Goal: Use online tool/utility: Utilize a website feature to perform a specific function

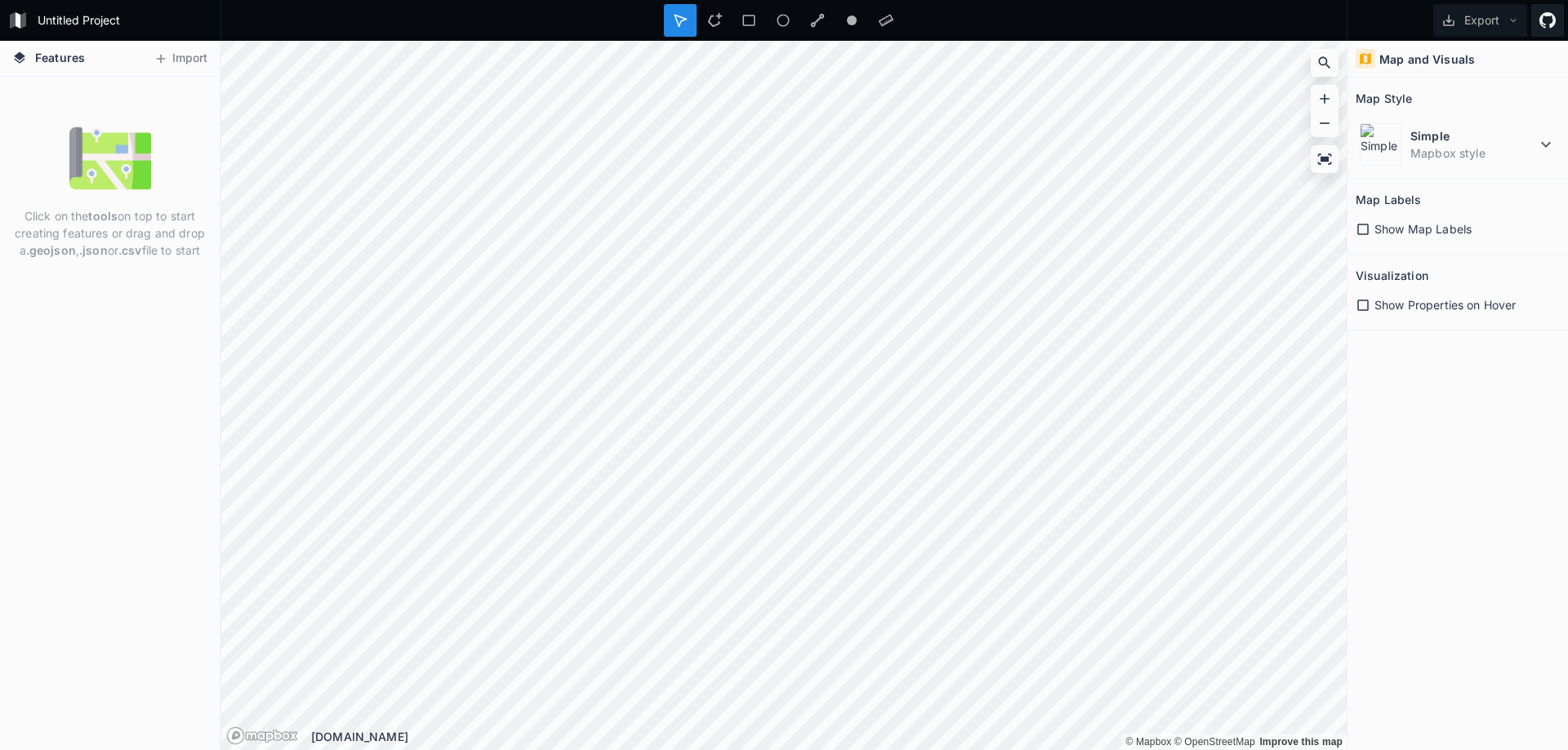
click at [1545, 29] on link at bounding box center [1548, 20] width 33 height 33
click at [1386, 230] on span "Show Map Labels" at bounding box center [1423, 228] width 97 height 17
click at [1319, 97] on icon at bounding box center [1324, 99] width 17 height 17
click at [1323, 101] on icon at bounding box center [1324, 99] width 17 height 17
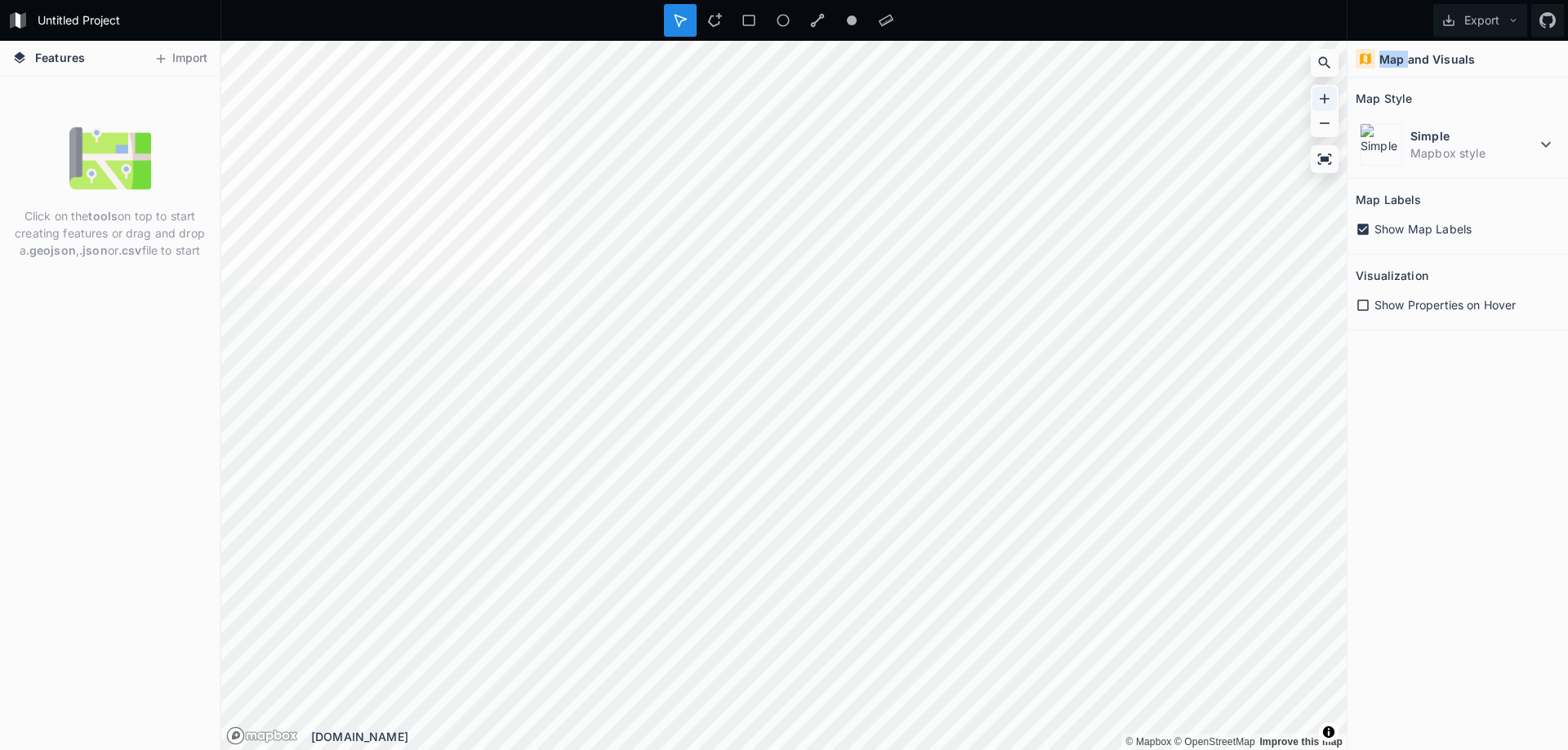
click at [1323, 101] on icon at bounding box center [1324, 99] width 17 height 17
click at [1449, 145] on dl "Simple Mapbox style" at bounding box center [1473, 144] width 126 height 34
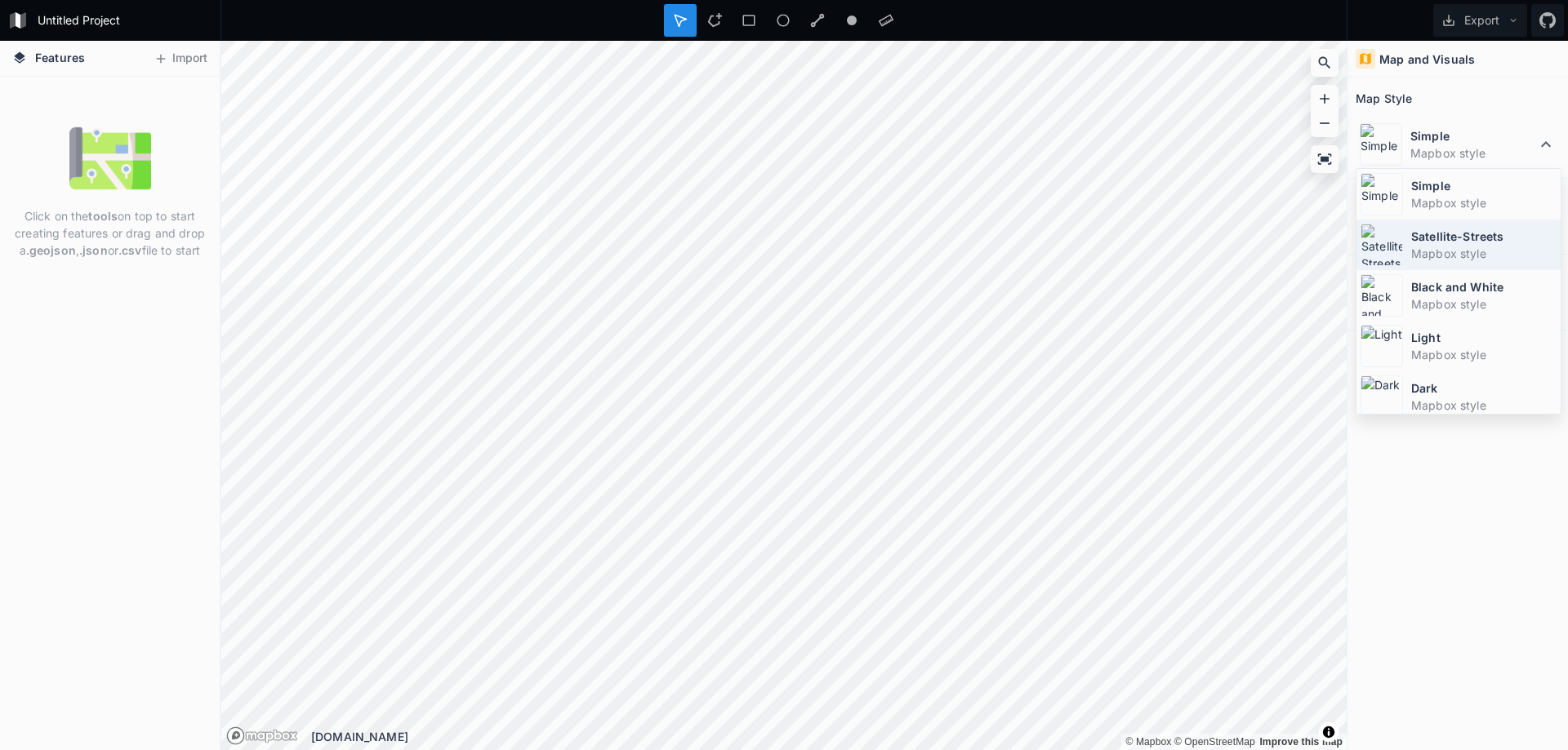
click at [1504, 242] on dt "Satellite-Streets" at bounding box center [1484, 236] width 145 height 17
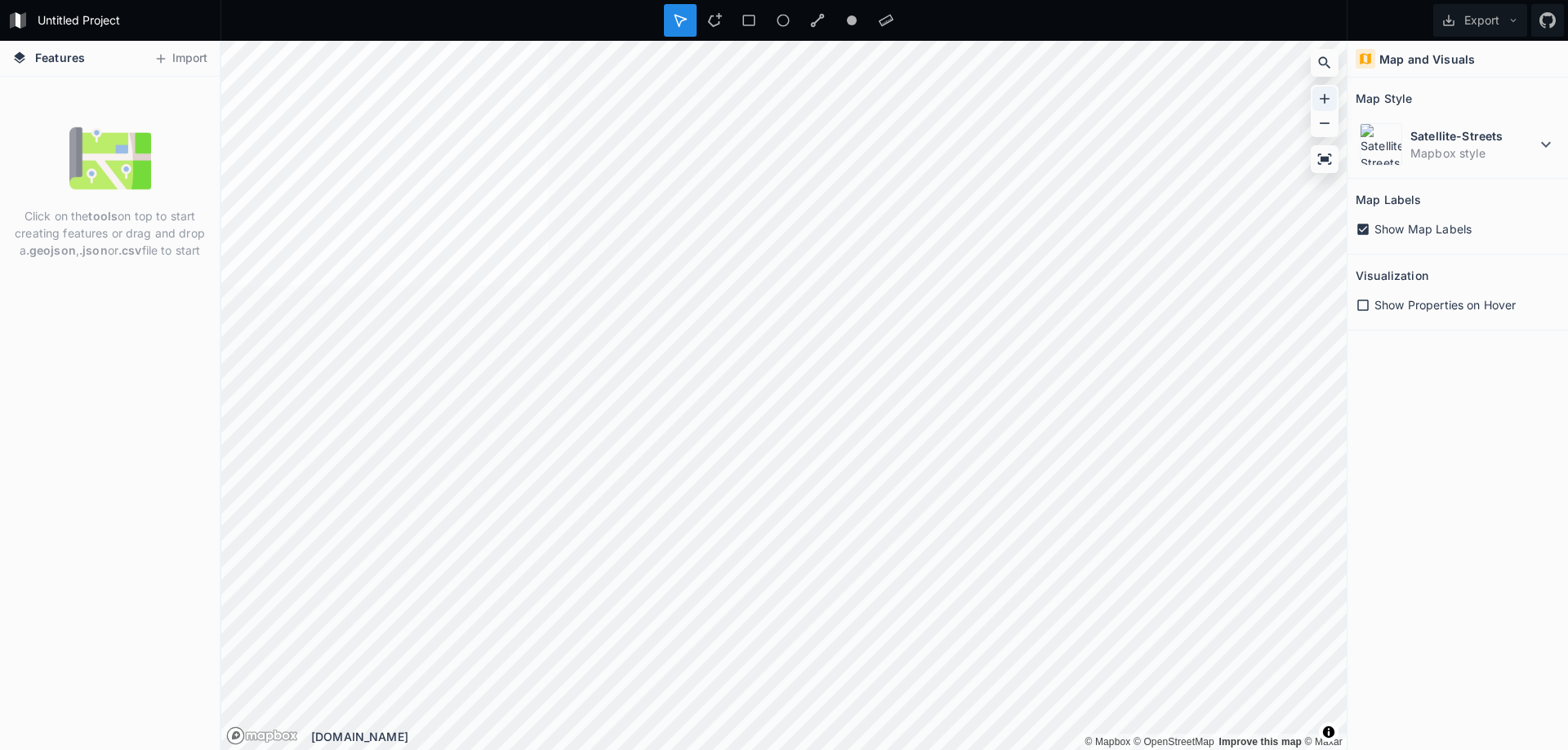
click at [1326, 98] on icon at bounding box center [1324, 99] width 17 height 17
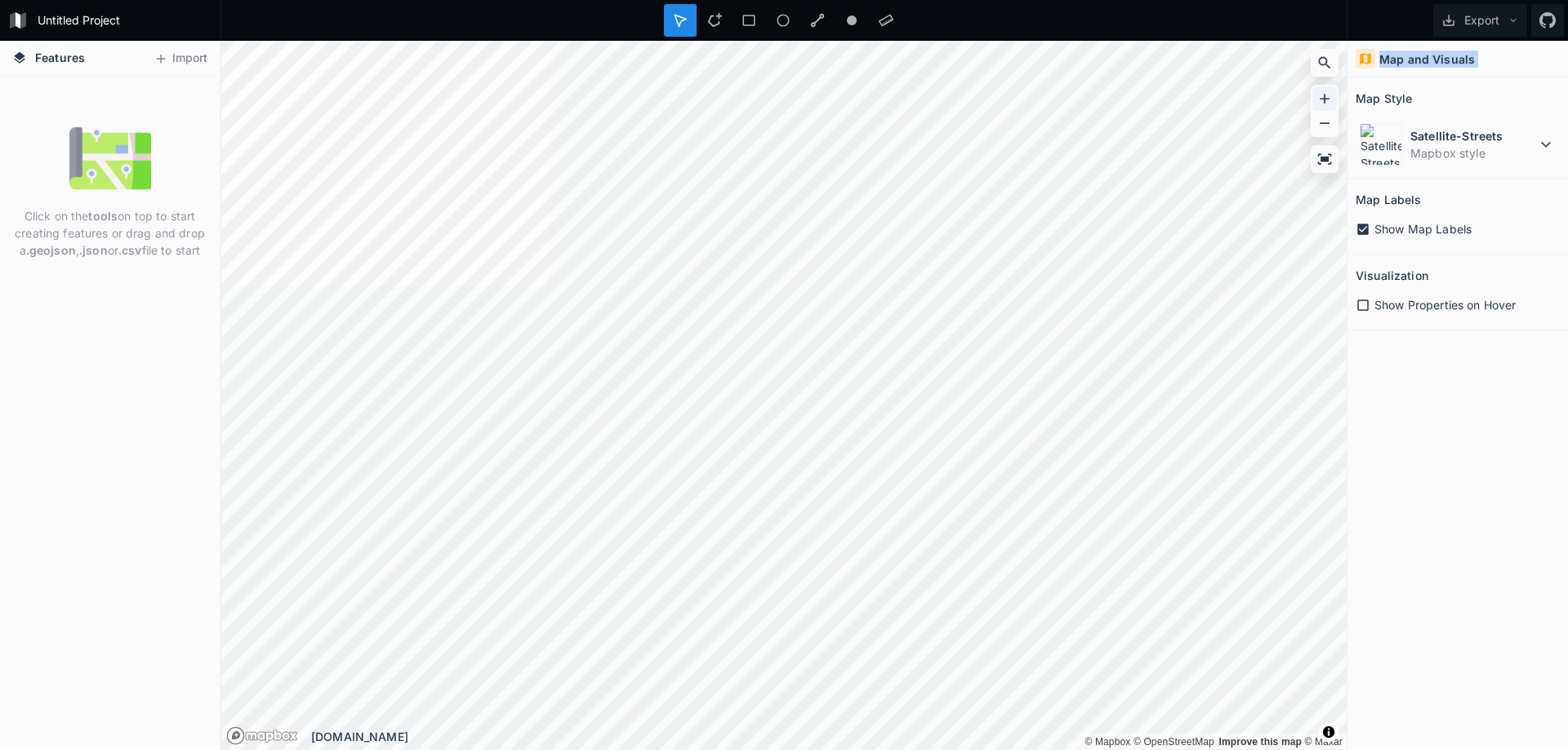
click at [1326, 98] on icon at bounding box center [1324, 99] width 17 height 17
click at [1320, 104] on icon at bounding box center [1324, 99] width 17 height 17
click at [1374, 308] on div "Show Properties on Hover" at bounding box center [1457, 304] width 204 height 17
click at [1360, 304] on icon at bounding box center [1363, 305] width 11 height 11
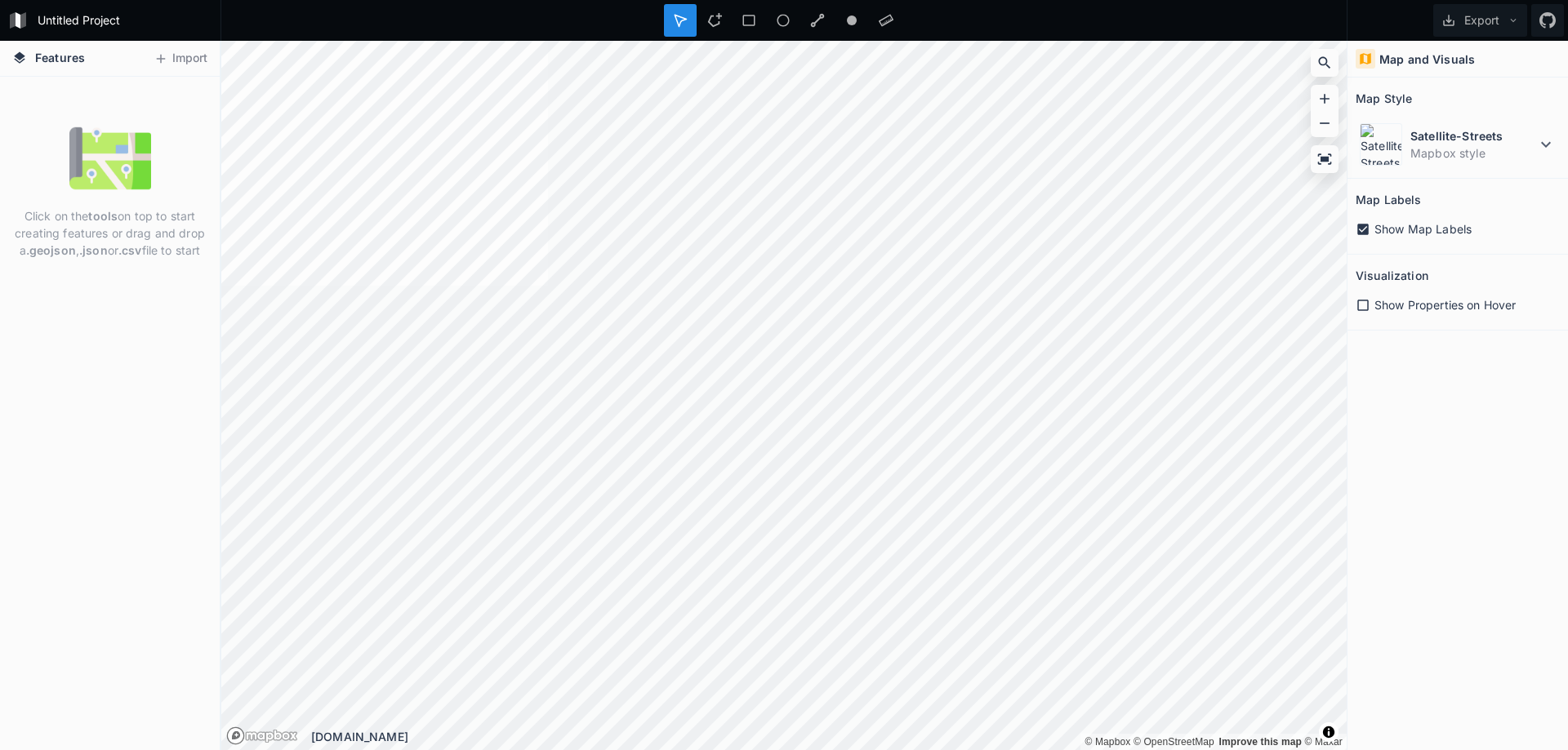
click at [1360, 304] on icon at bounding box center [1363, 305] width 15 height 15
click at [1363, 303] on icon at bounding box center [1363, 305] width 11 height 11
click at [194, 52] on button "Import" at bounding box center [180, 59] width 71 height 26
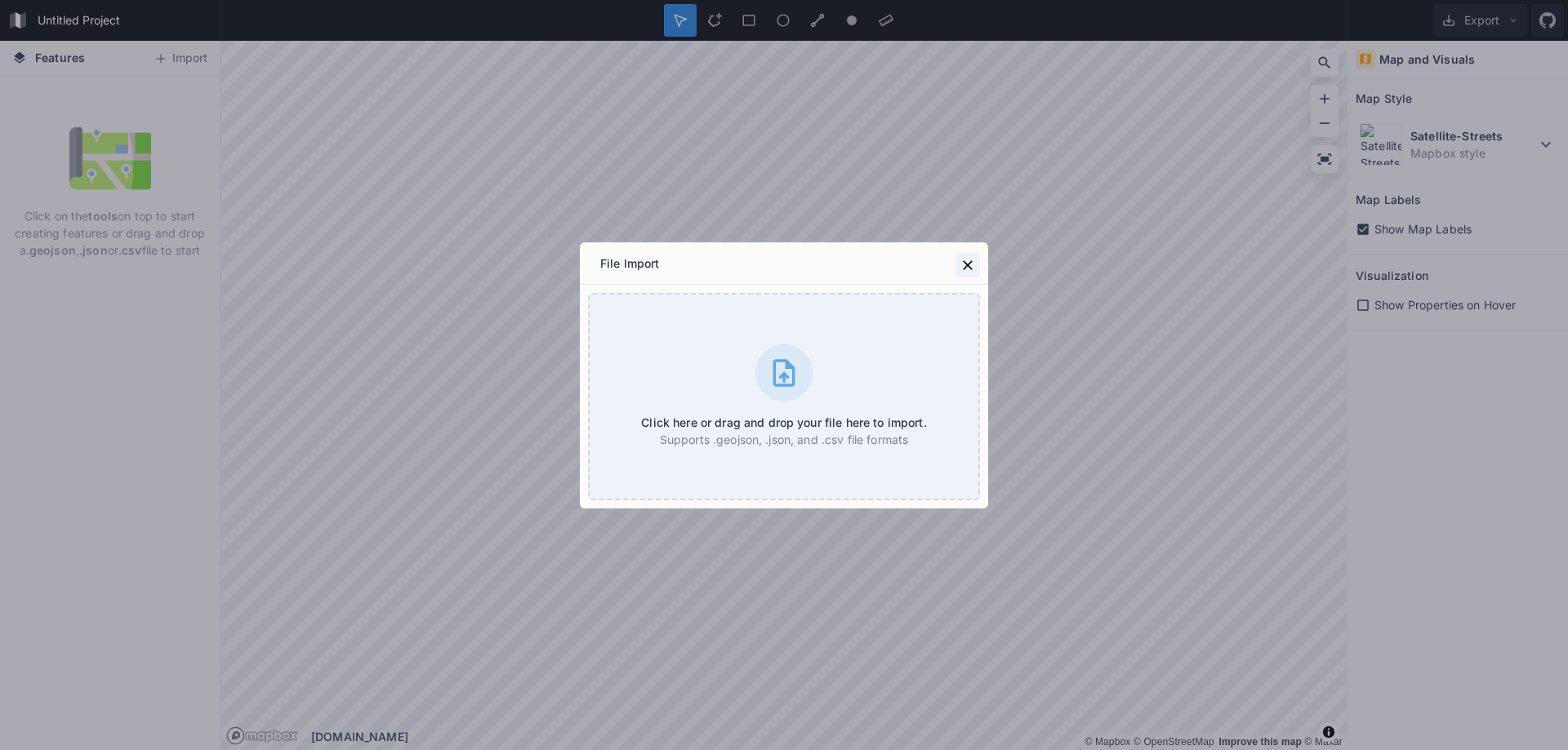
click at [973, 260] on icon at bounding box center [967, 265] width 17 height 17
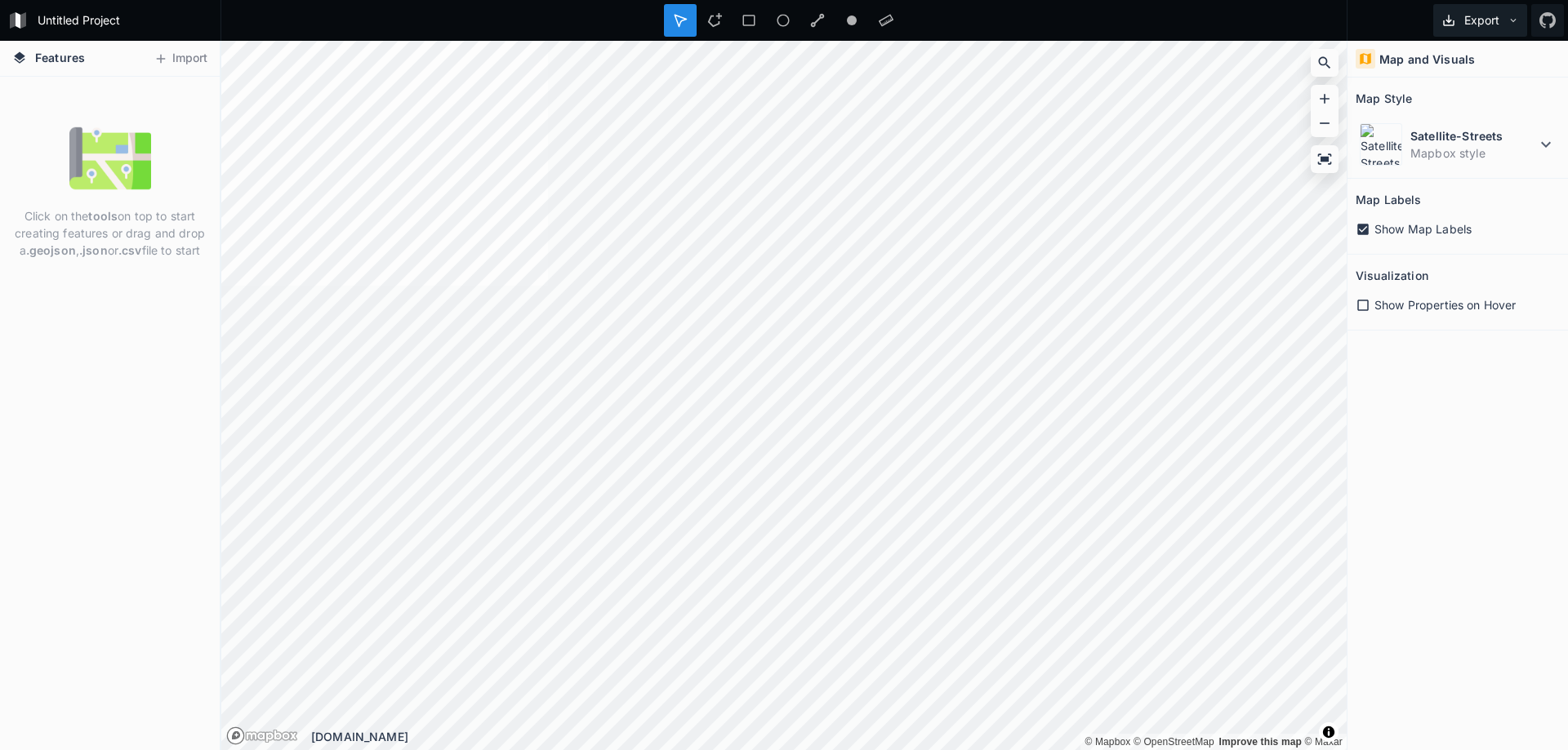
click at [1508, 18] on icon at bounding box center [1513, 20] width 11 height 11
